Goal: Task Accomplishment & Management: Manage account settings

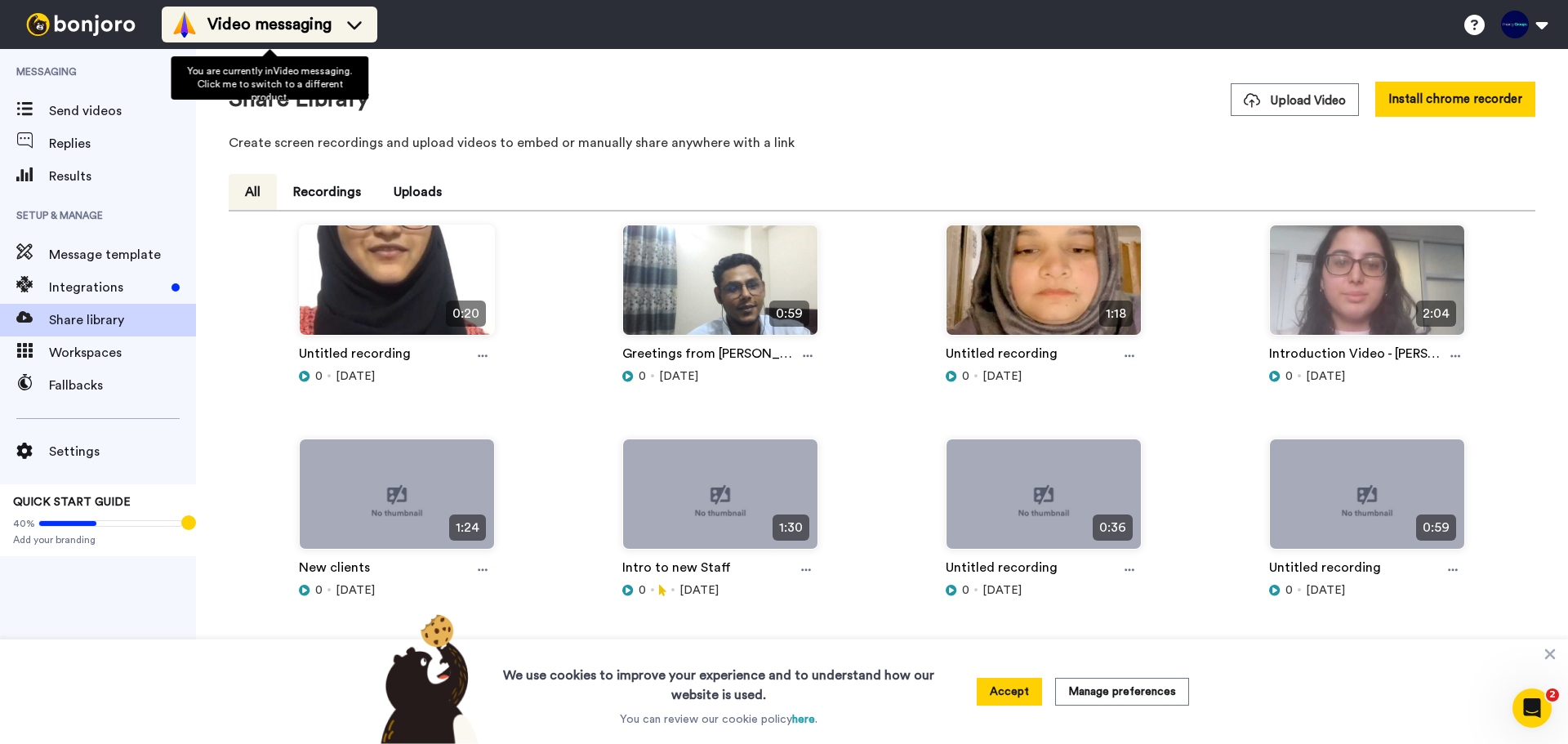
click at [322, 22] on span "Video messaging" at bounding box center [270, 24] width 124 height 22
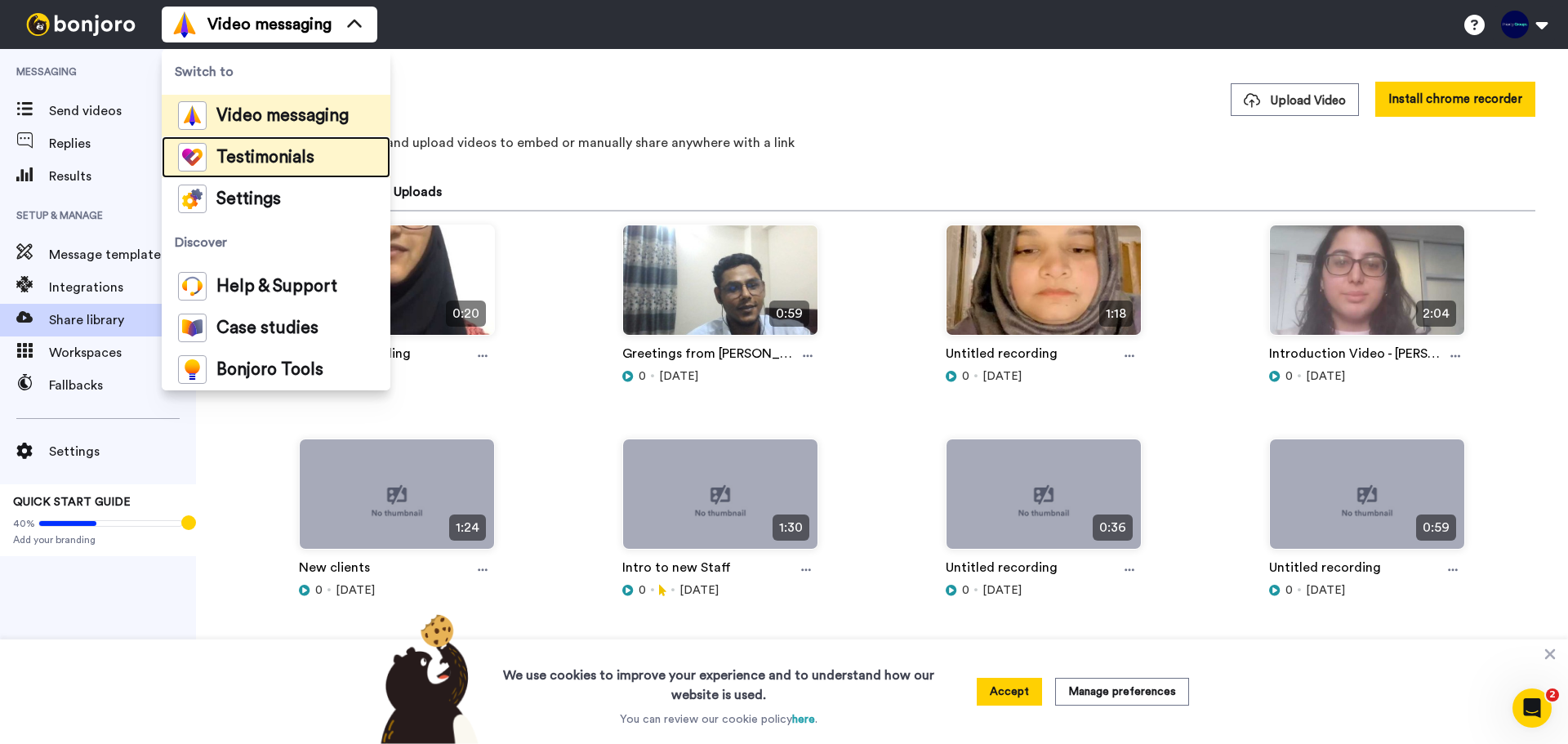
click at [306, 157] on span "Testimonials" at bounding box center [265, 157] width 98 height 16
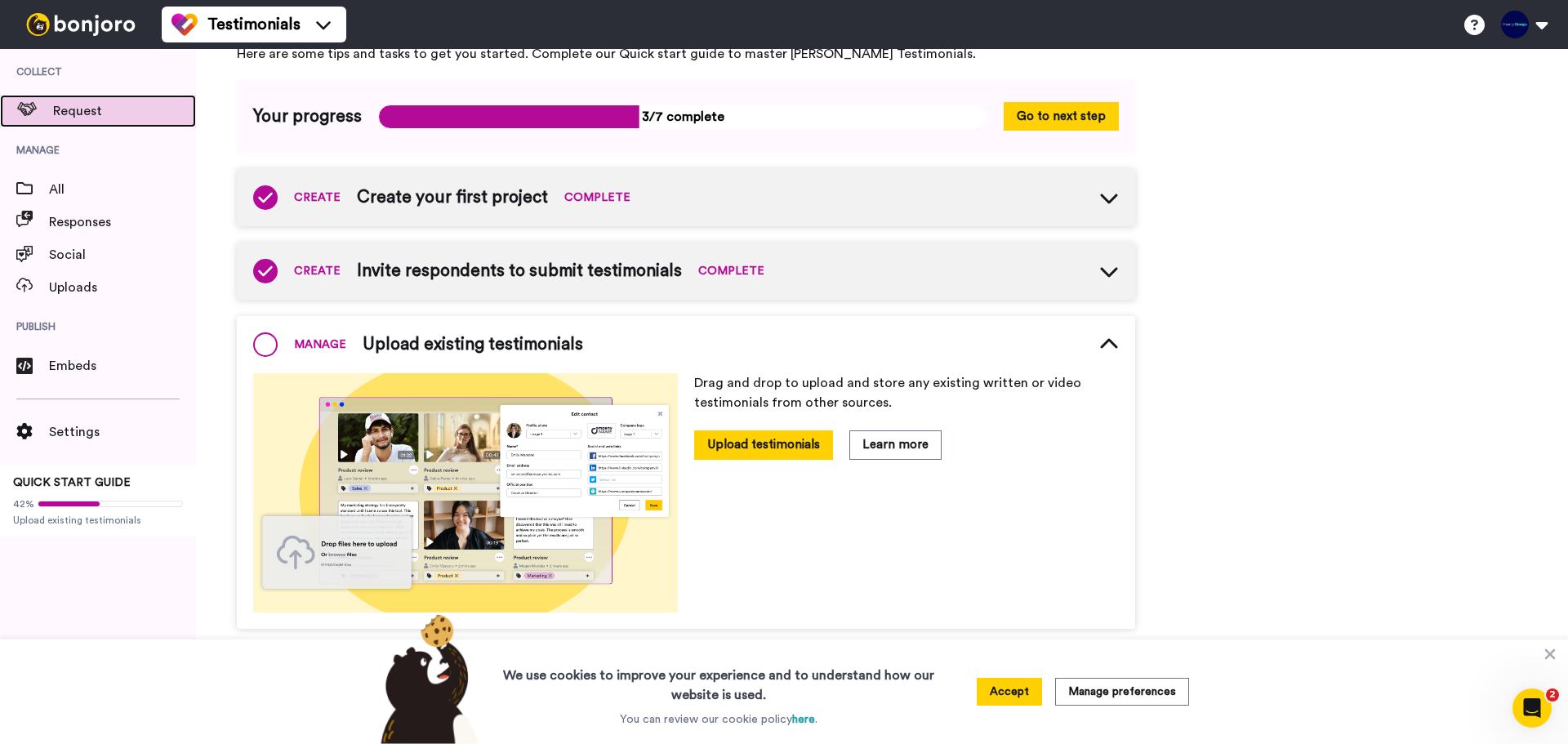
click at [166, 110] on span "Request" at bounding box center [124, 112] width 143 height 20
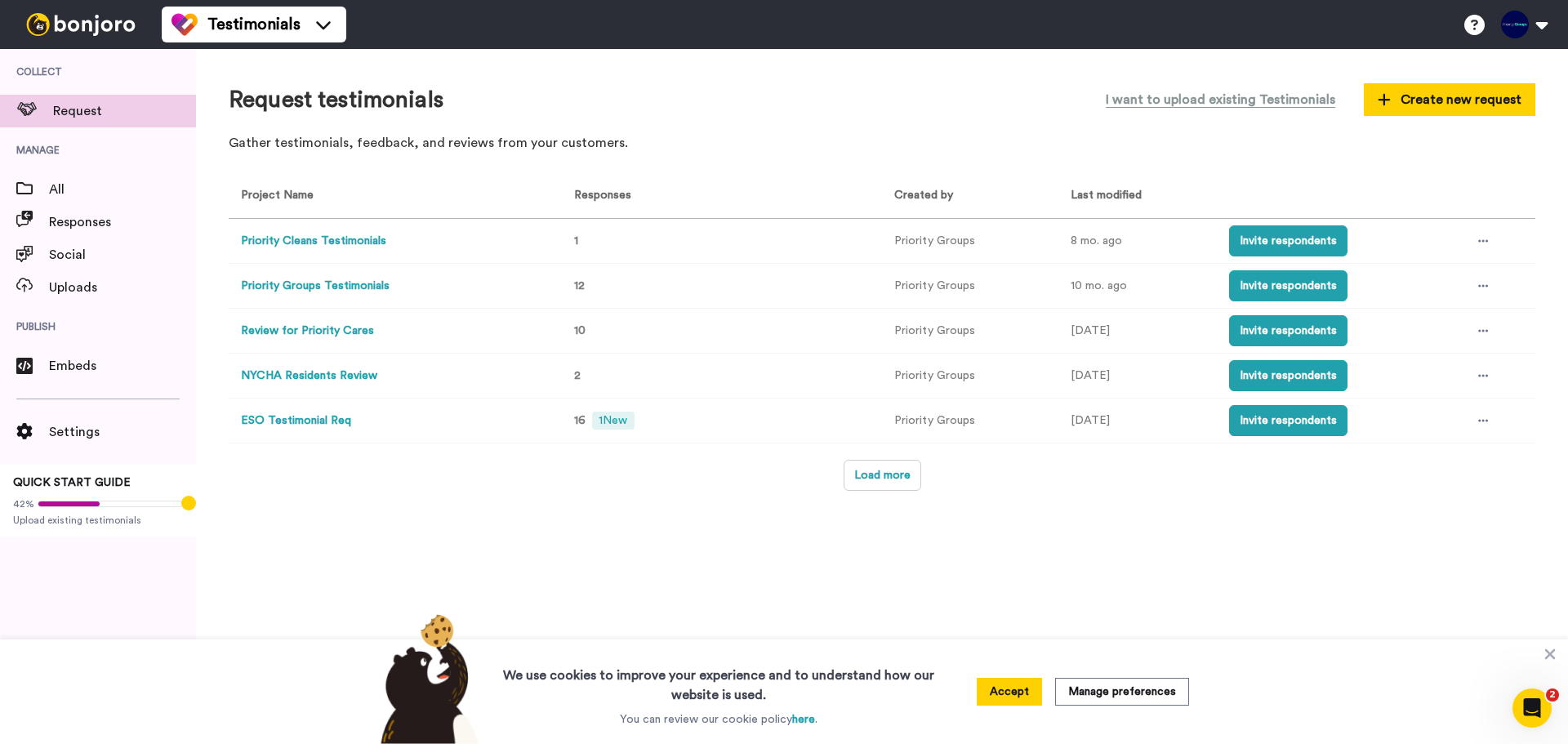
click at [352, 332] on button "Review for Priority Cares" at bounding box center [308, 331] width 133 height 17
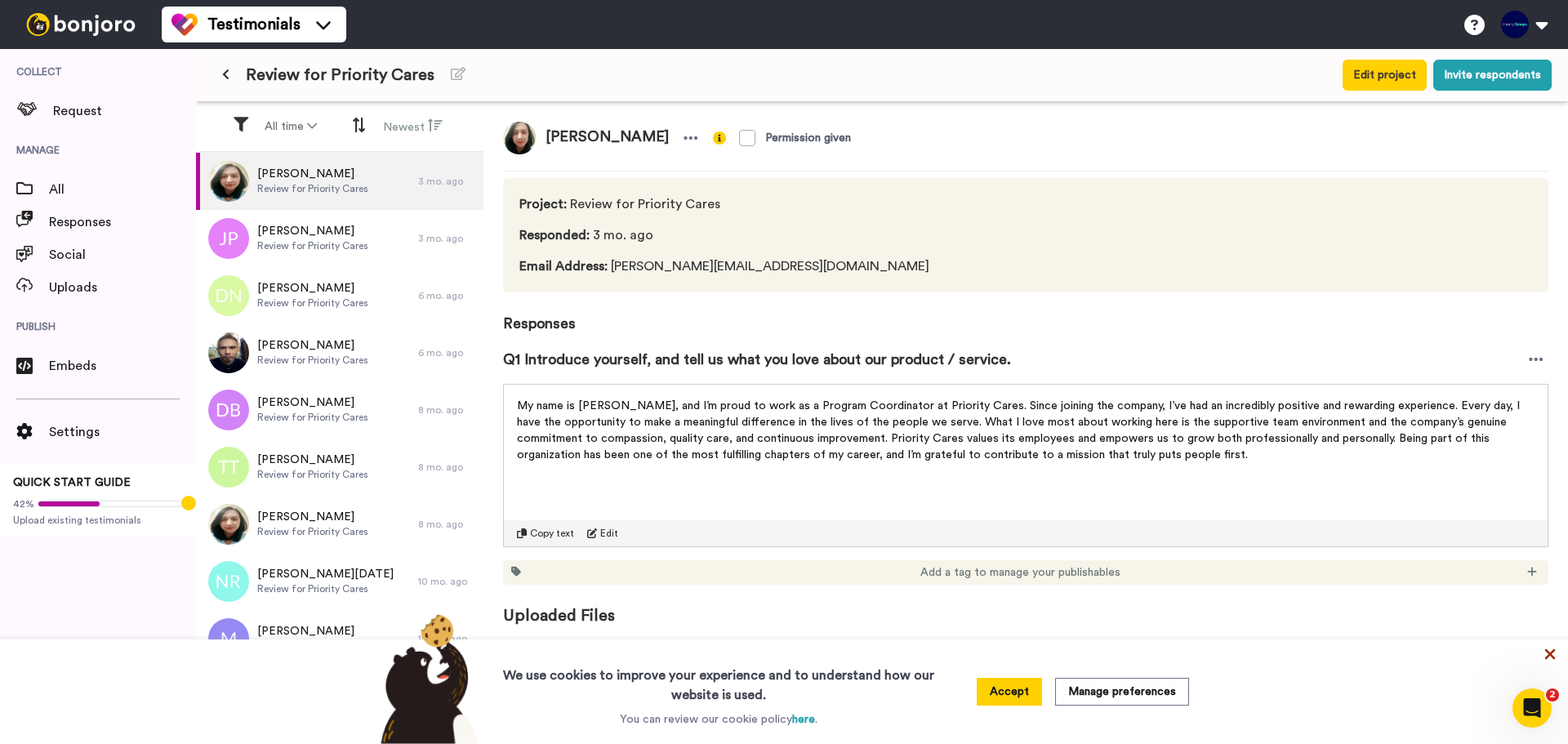
click at [1551, 661] on icon at bounding box center [1550, 654] width 16 height 16
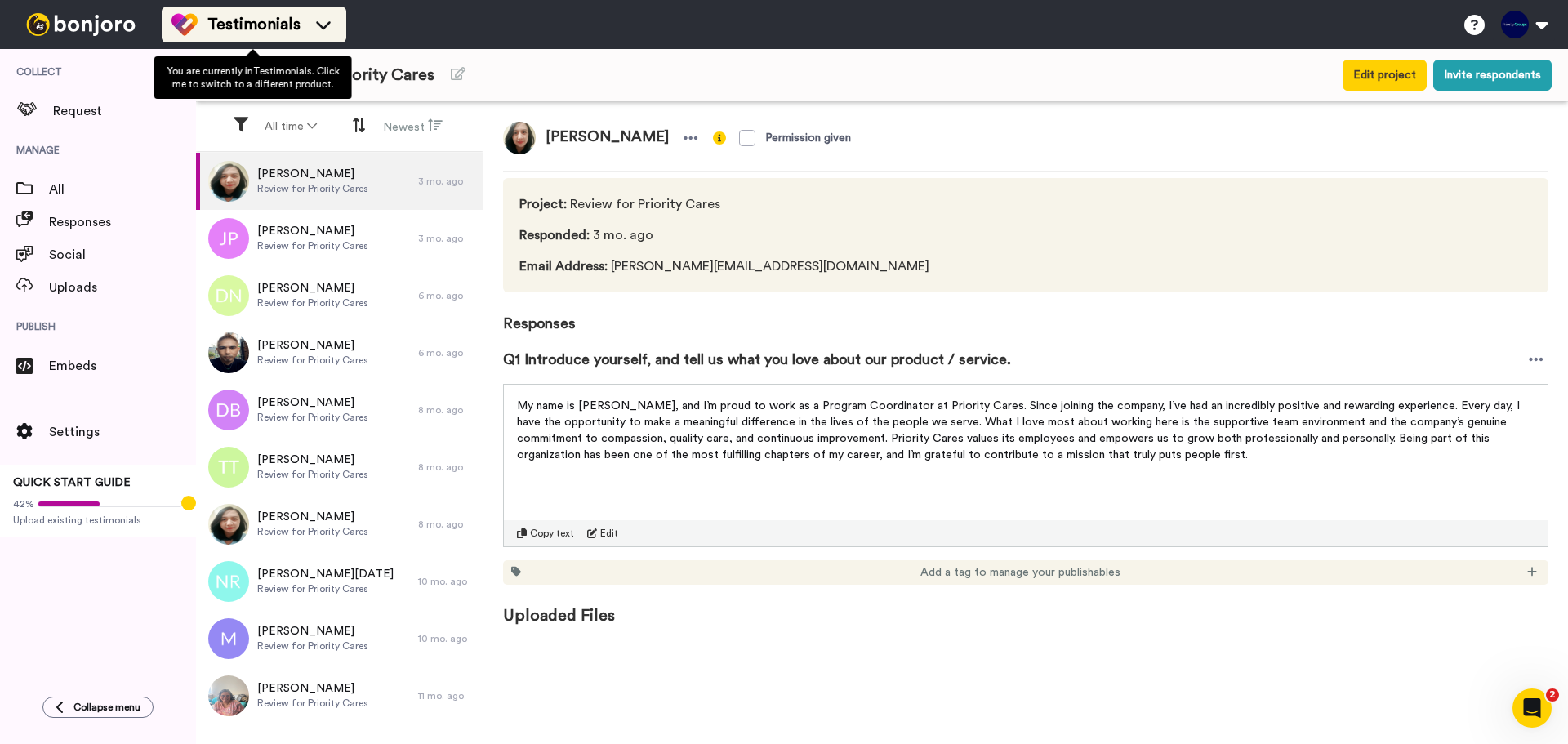
click at [288, 26] on span "Testimonials" at bounding box center [255, 24] width 94 height 22
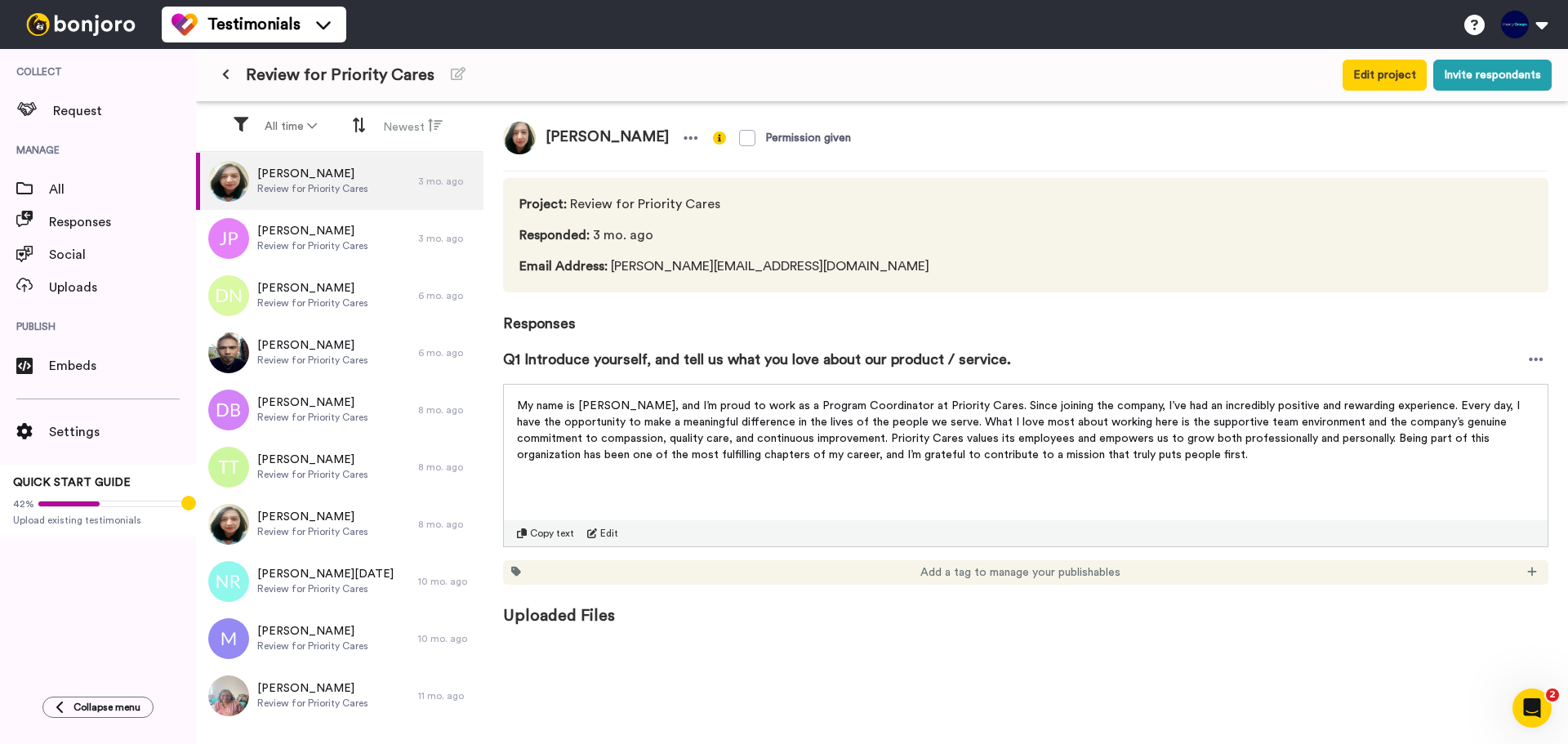
click at [450, 22] on div "Testimonials Switch to Video messaging Testimonials Settings Discover Help & Su…" at bounding box center [865, 24] width 1406 height 49
click at [106, 119] on span "Request" at bounding box center [124, 112] width 143 height 20
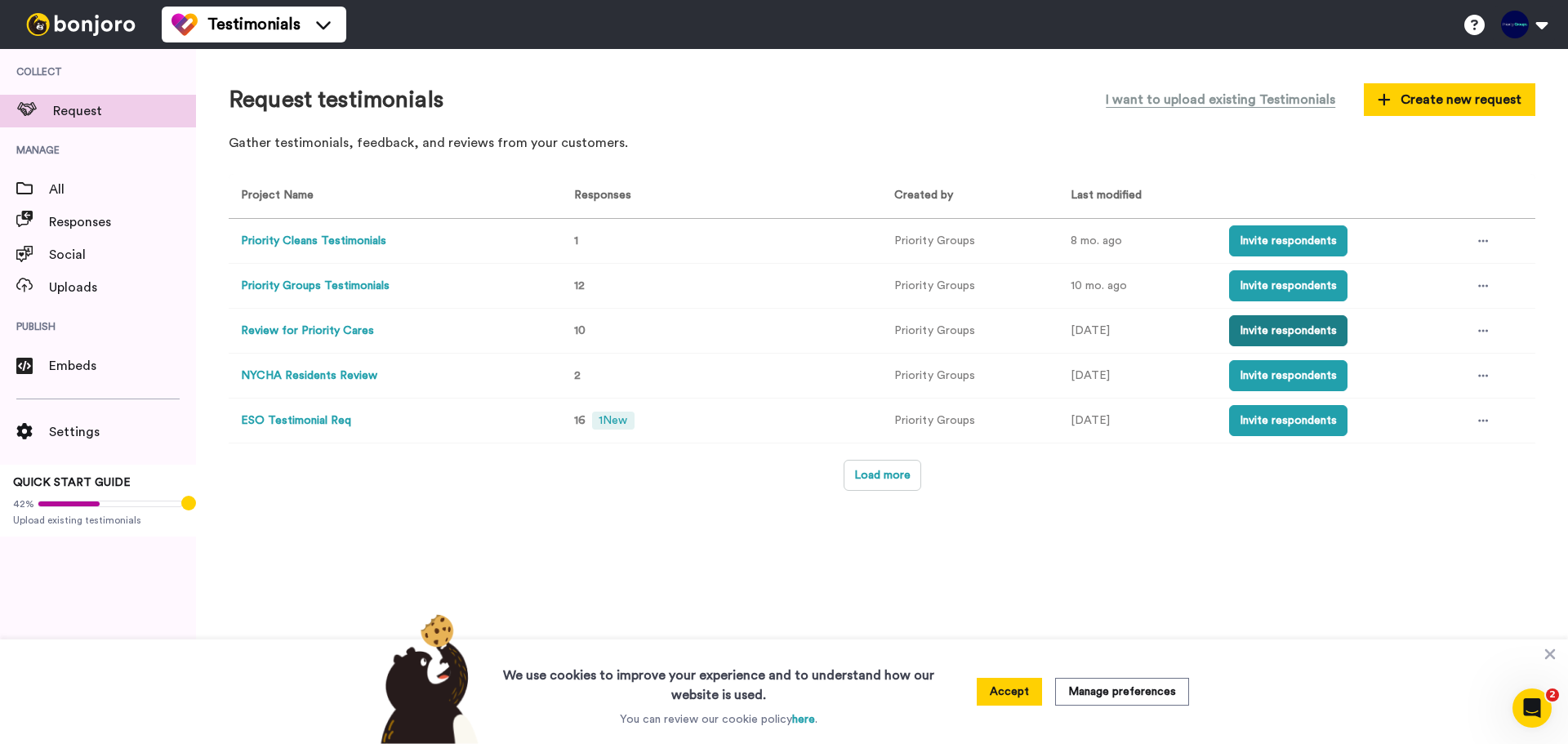
click at [1260, 339] on button "Invite respondents" at bounding box center [1288, 330] width 119 height 31
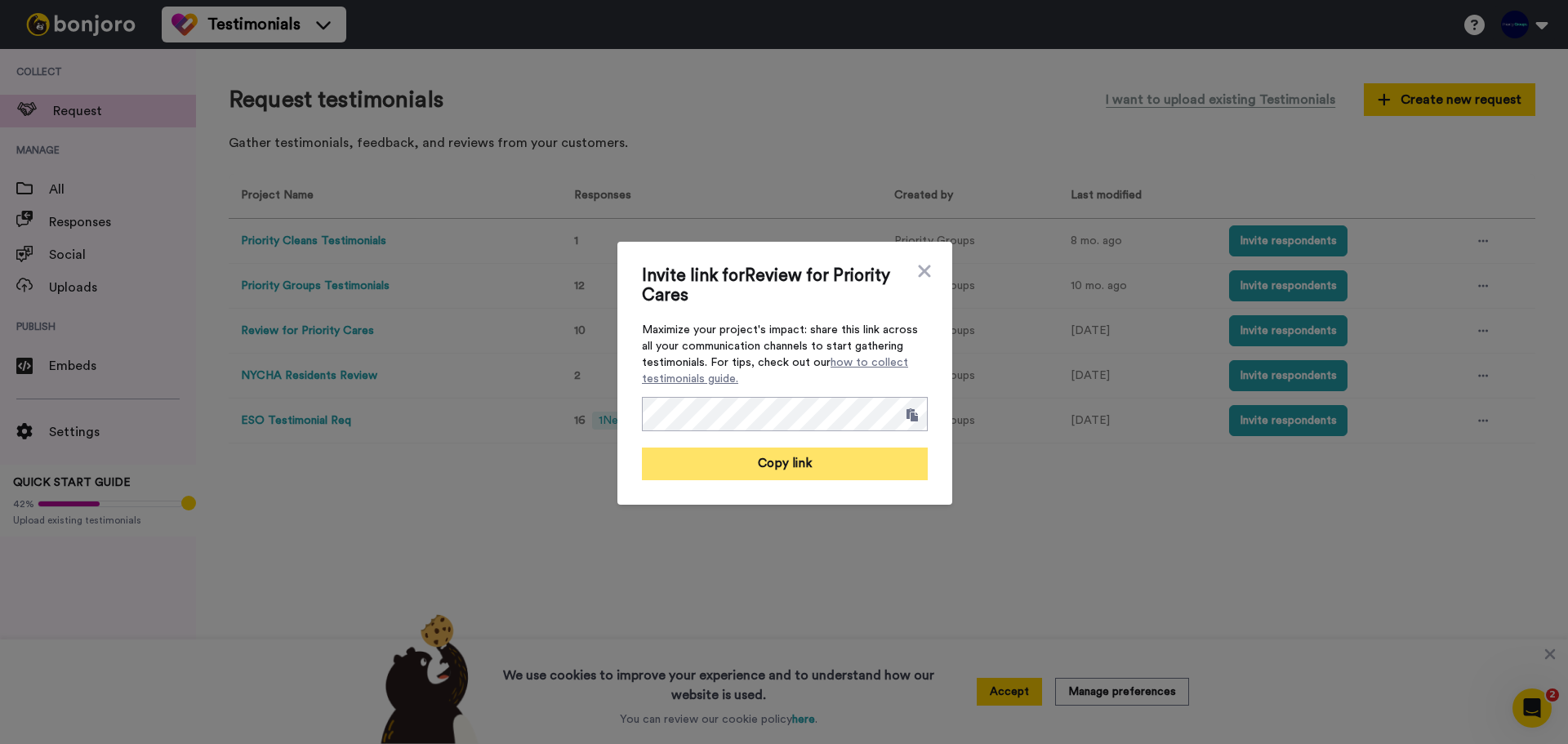
click at [874, 461] on button "Copy link" at bounding box center [785, 464] width 286 height 32
